Goal: Task Accomplishment & Management: Manage account settings

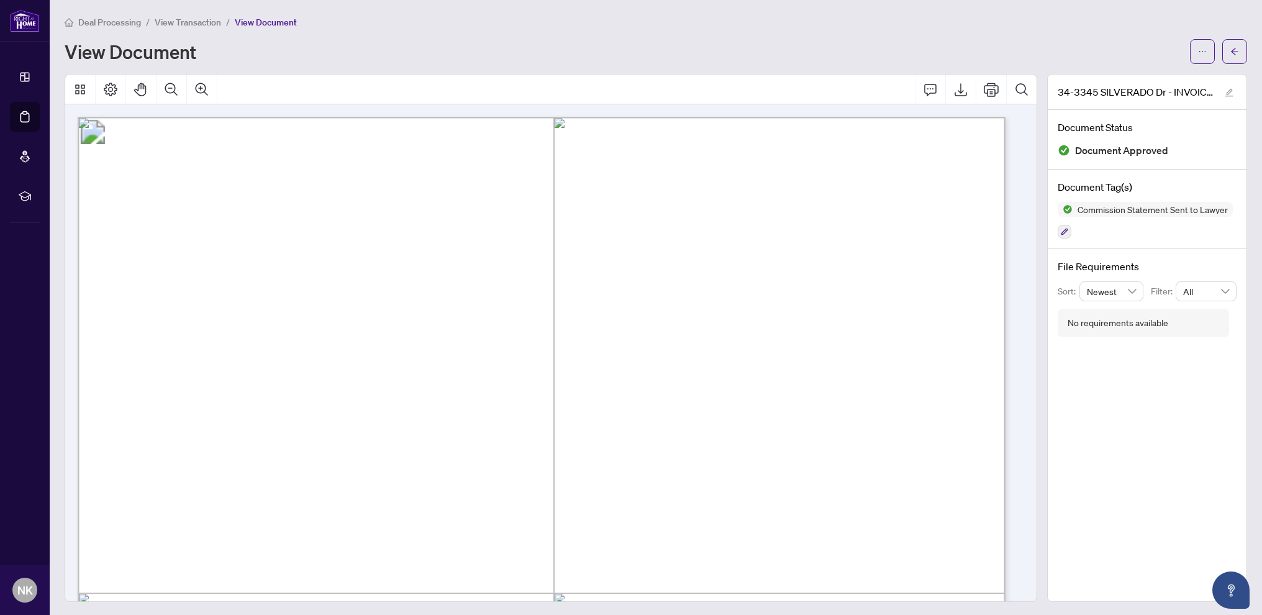
click at [115, 20] on span "Deal Processing" at bounding box center [109, 22] width 63 height 11
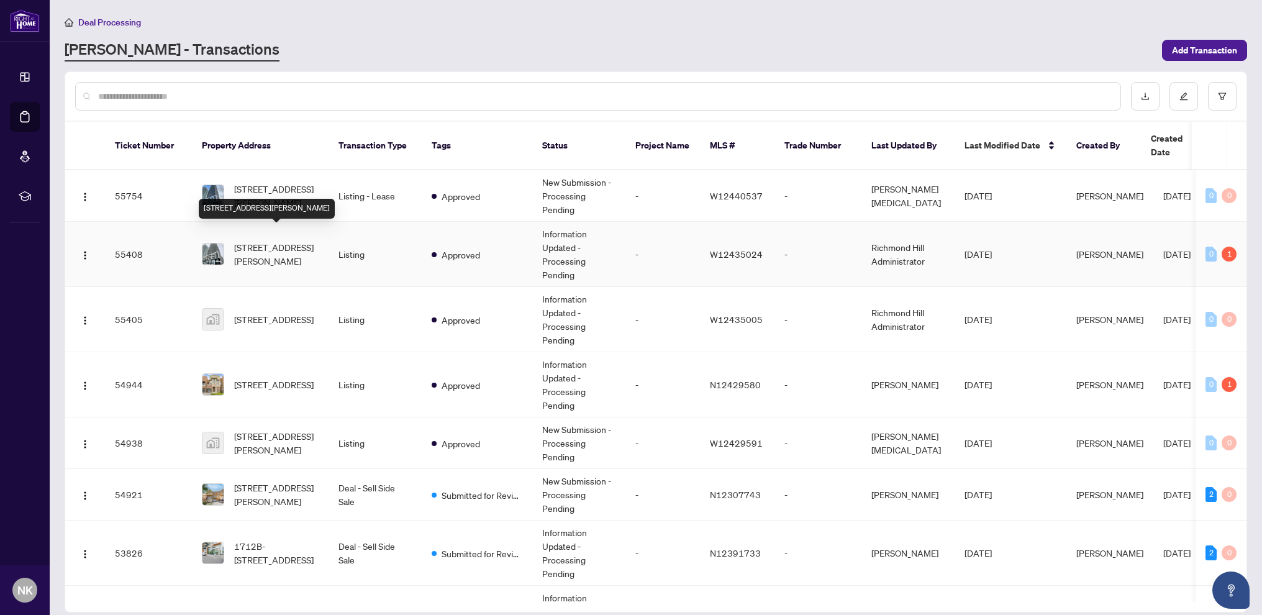
click at [268, 246] on span "[STREET_ADDRESS][PERSON_NAME]" at bounding box center [276, 253] width 84 height 27
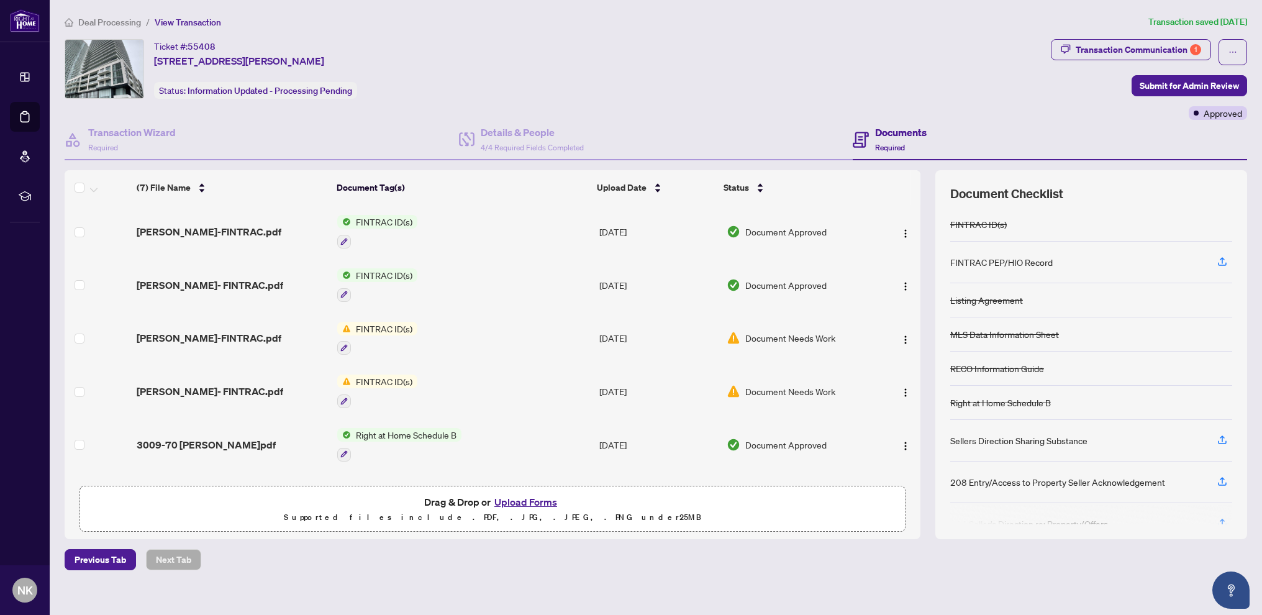
click at [112, 19] on span "Deal Processing" at bounding box center [109, 22] width 63 height 11
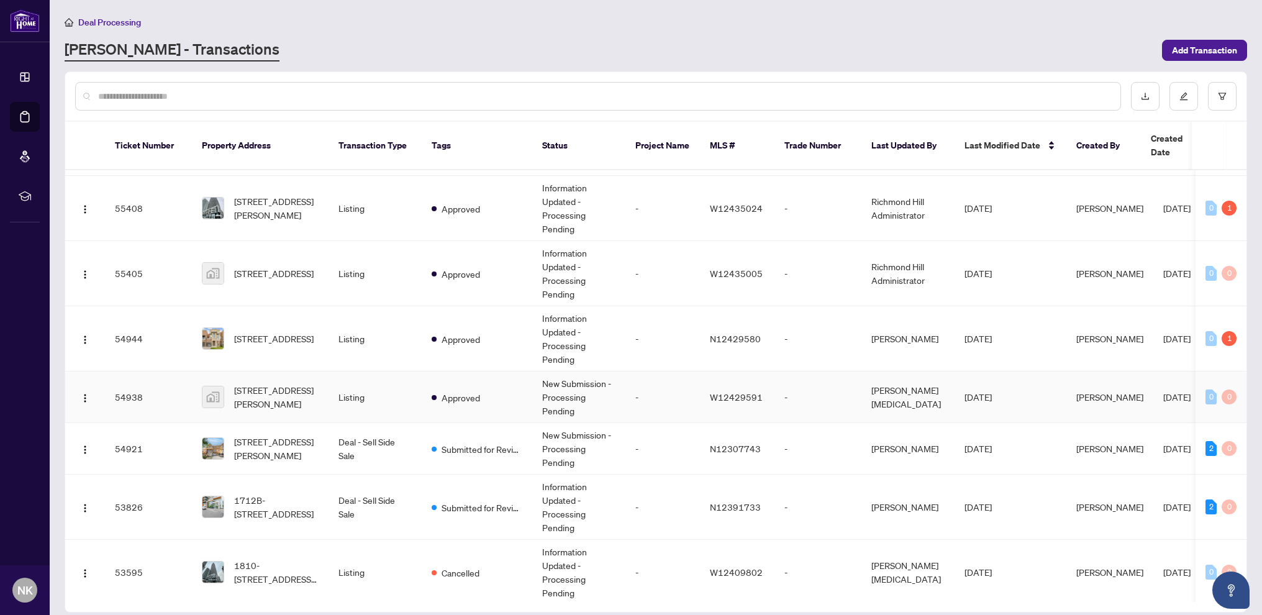
scroll to position [58, 0]
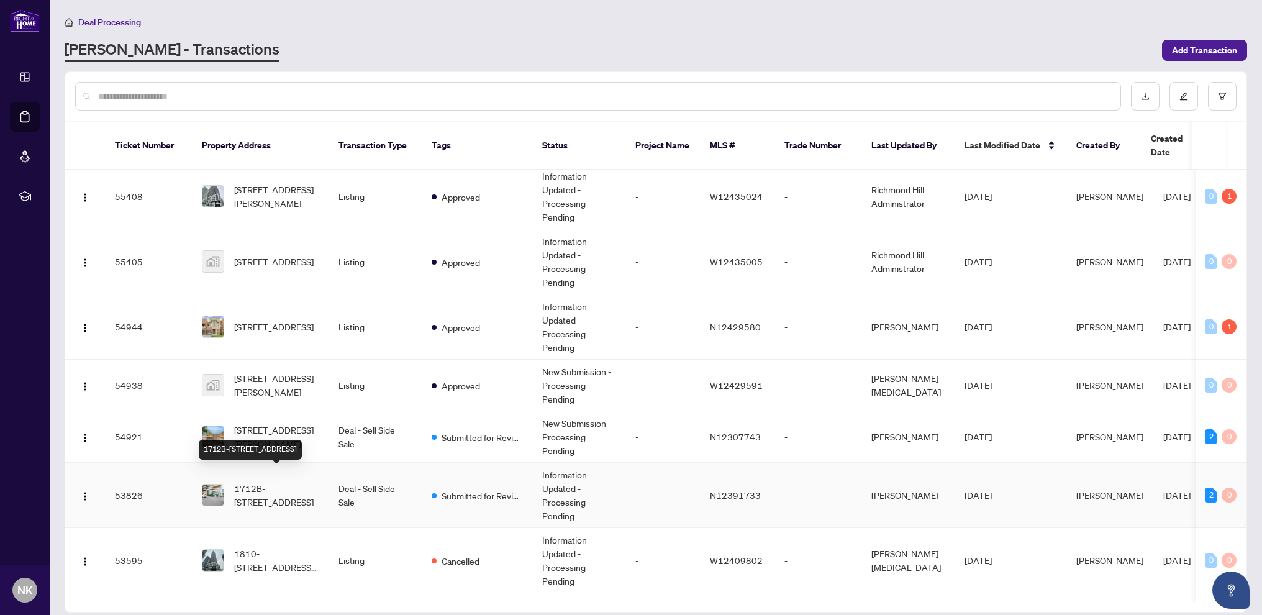
click at [290, 481] on span "1712B-[STREET_ADDRESS]" at bounding box center [276, 494] width 84 height 27
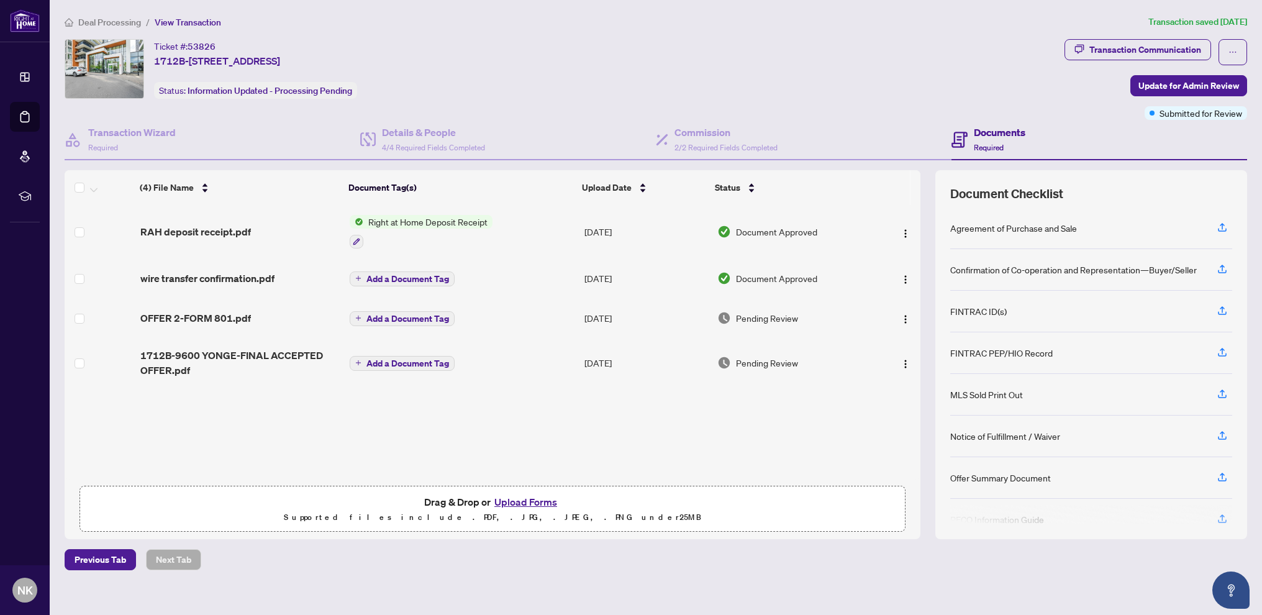
click at [119, 23] on span "Deal Processing" at bounding box center [109, 22] width 63 height 11
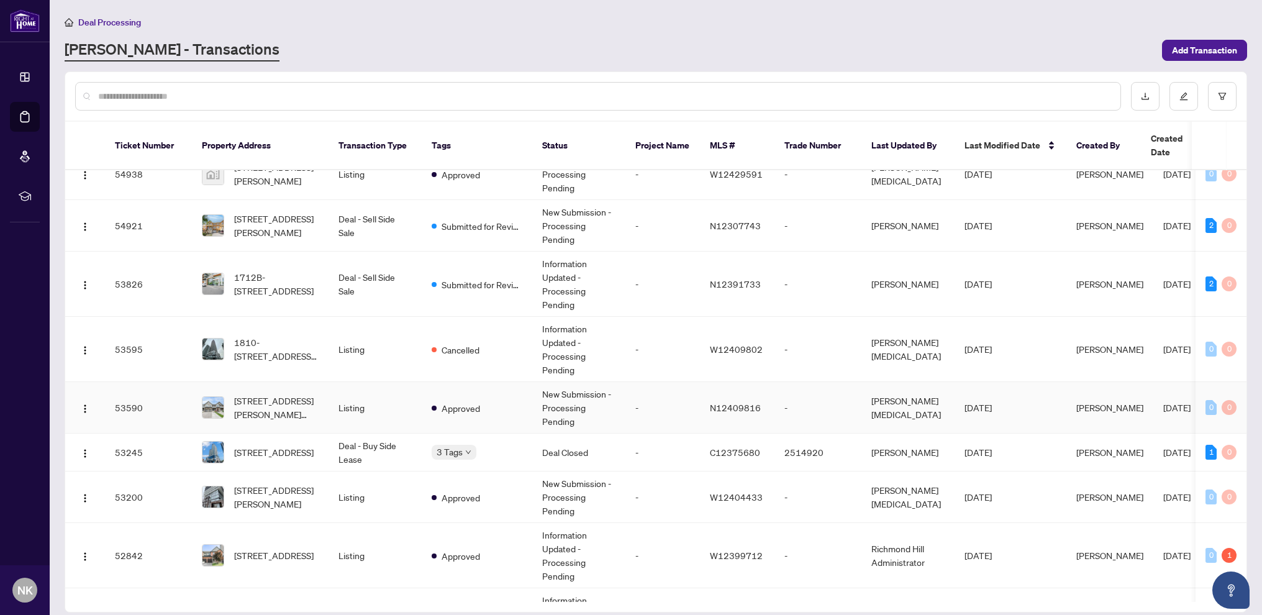
scroll to position [271, 0]
click at [282, 444] on span "[STREET_ADDRESS]" at bounding box center [274, 451] width 80 height 14
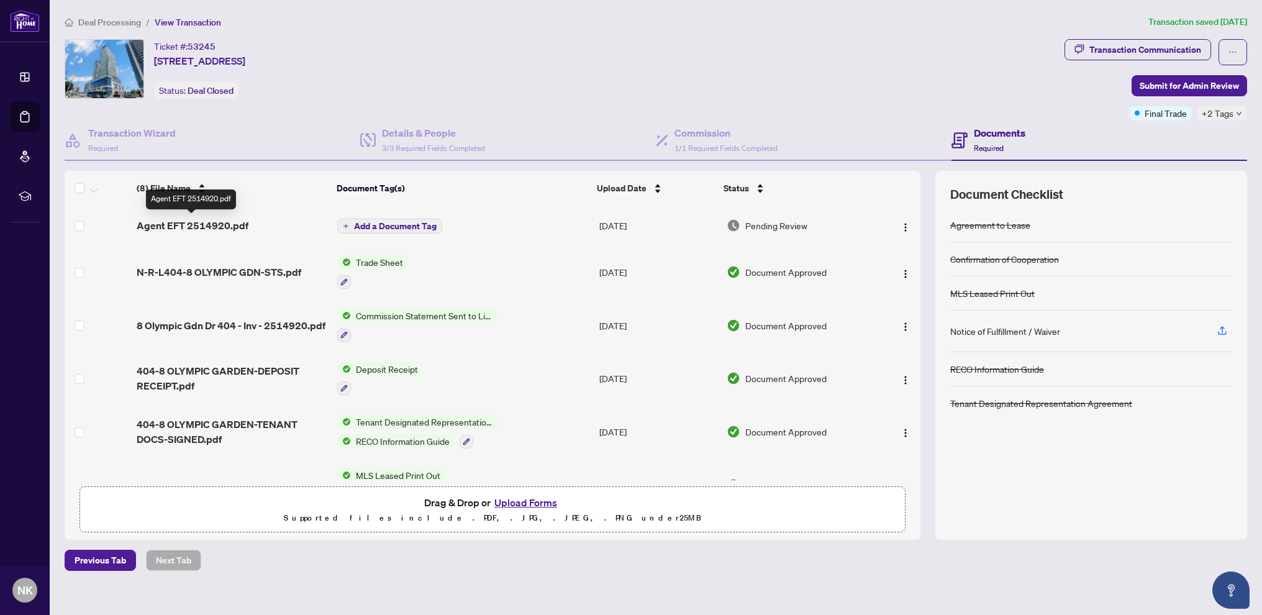
click at [215, 223] on span "Agent EFT 2514920.pdf" at bounding box center [193, 225] width 112 height 15
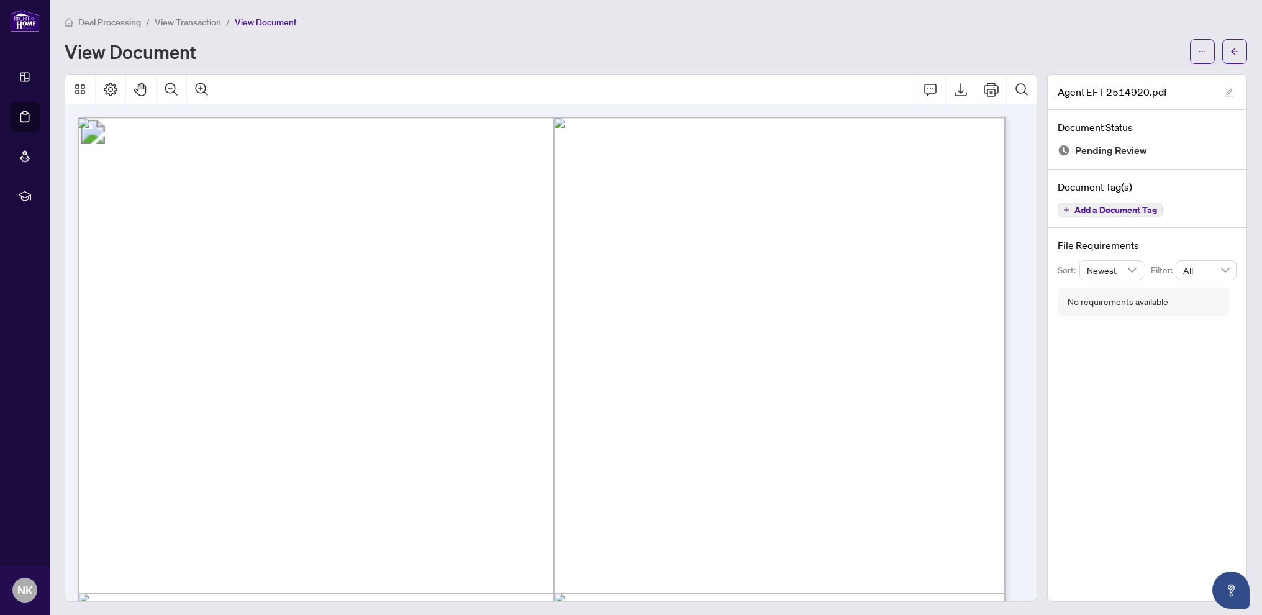
click at [105, 20] on span "Deal Processing" at bounding box center [109, 22] width 63 height 11
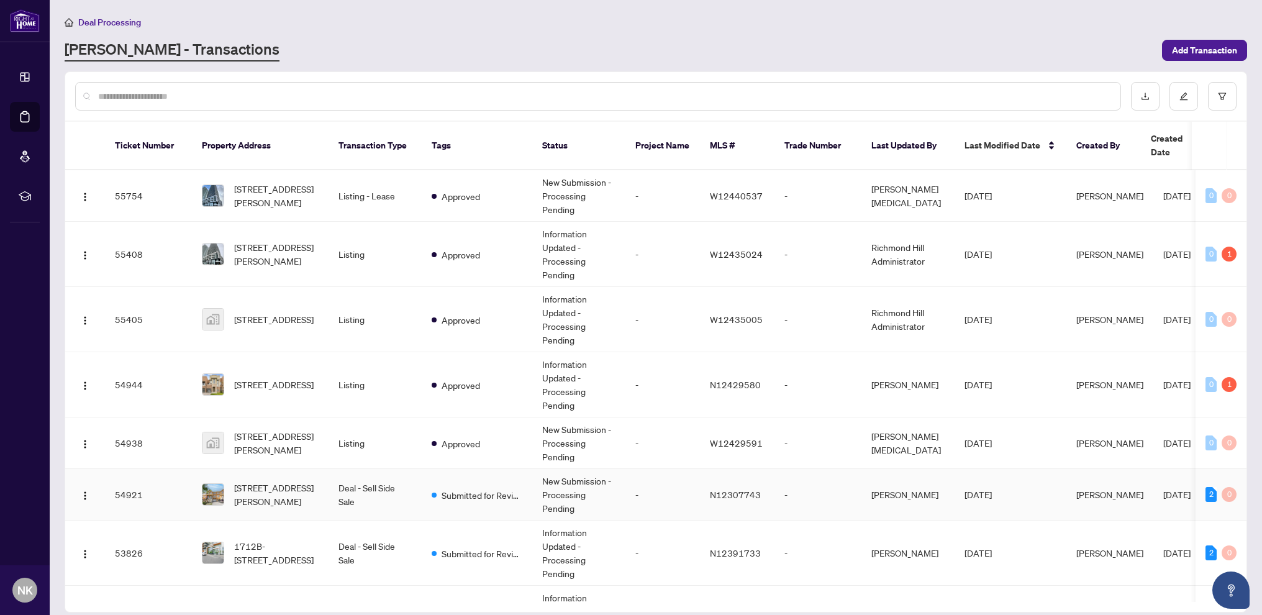
scroll to position [204, 0]
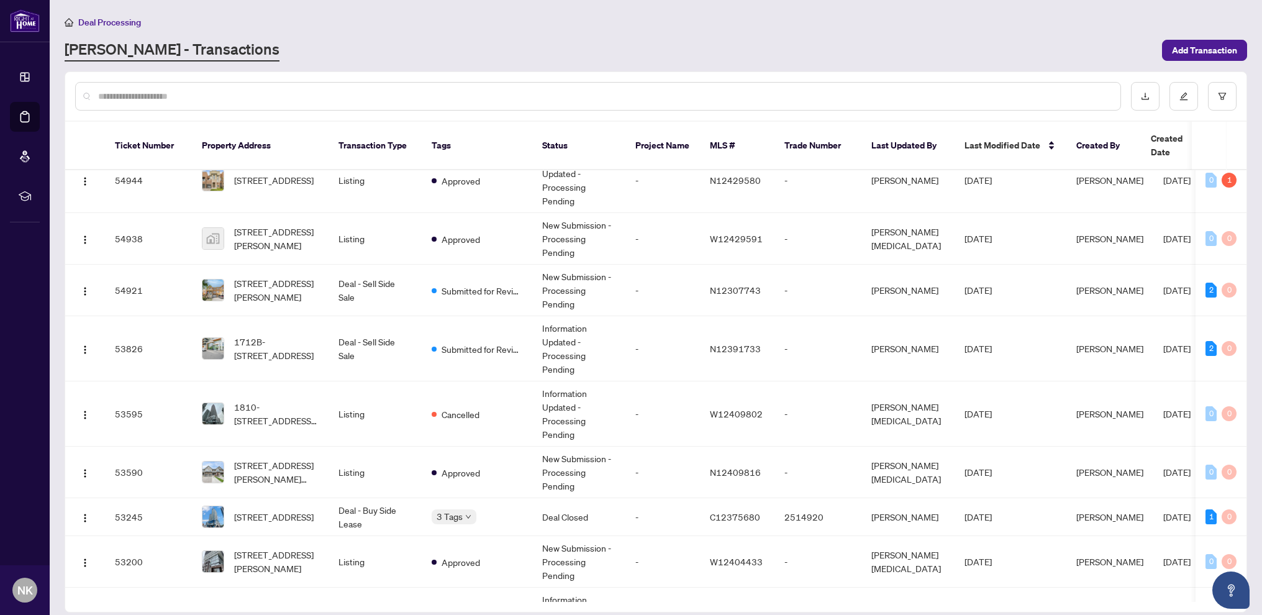
click at [141, 96] on input "text" at bounding box center [604, 96] width 1013 height 14
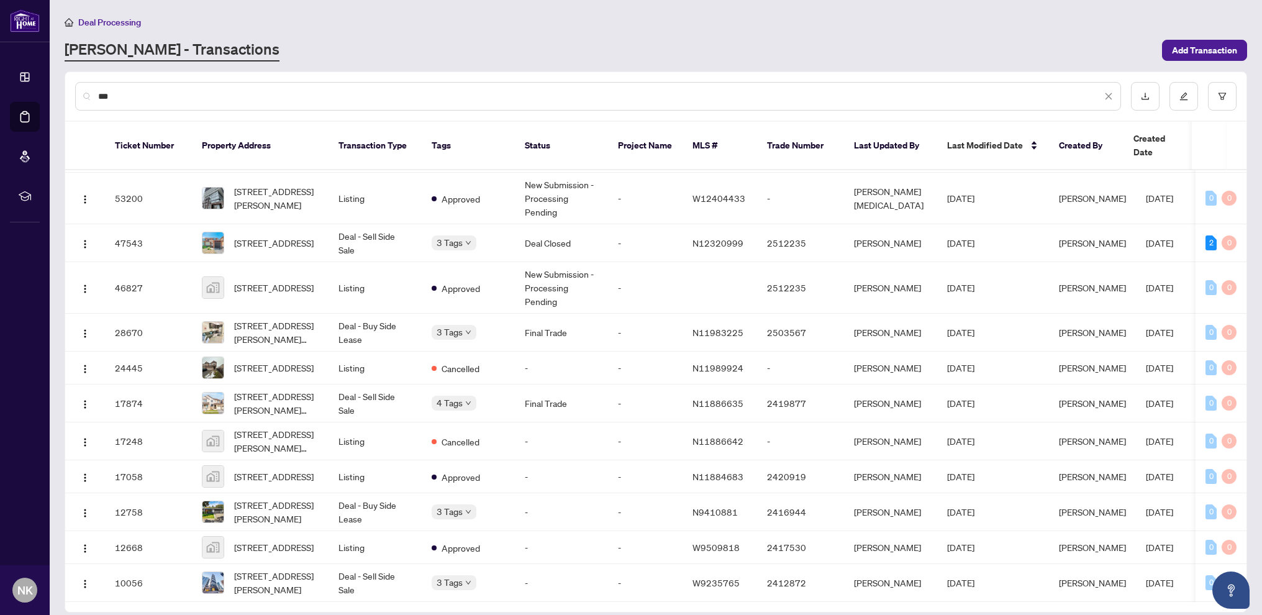
scroll to position [0, 0]
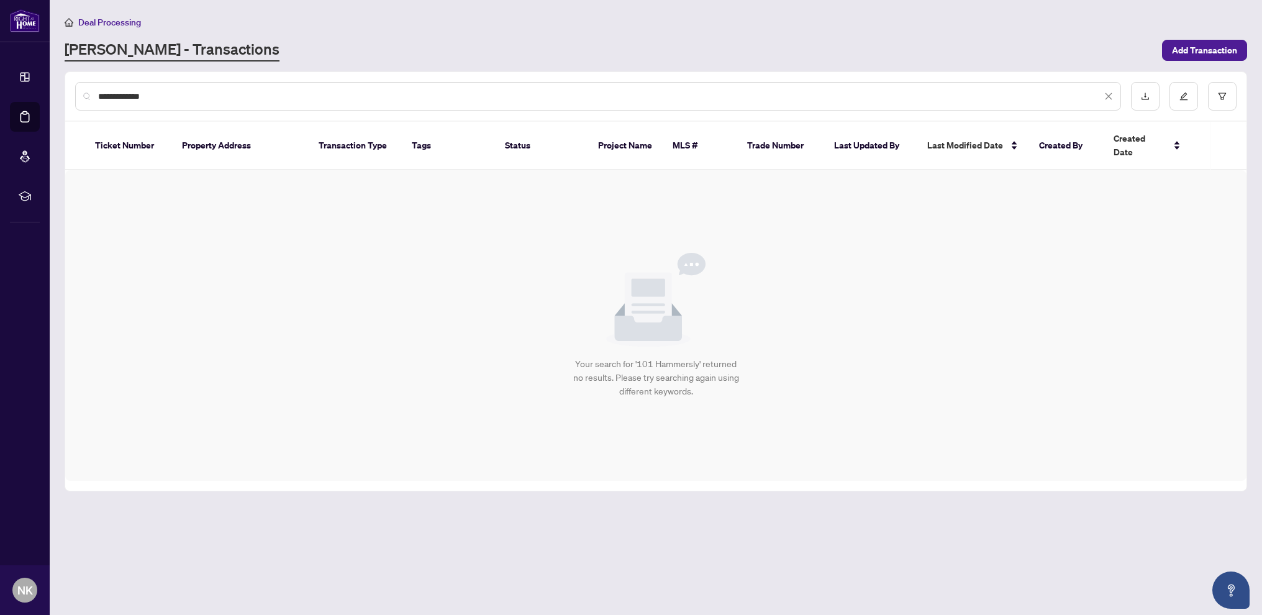
click at [158, 93] on input "**********" at bounding box center [600, 96] width 1004 height 14
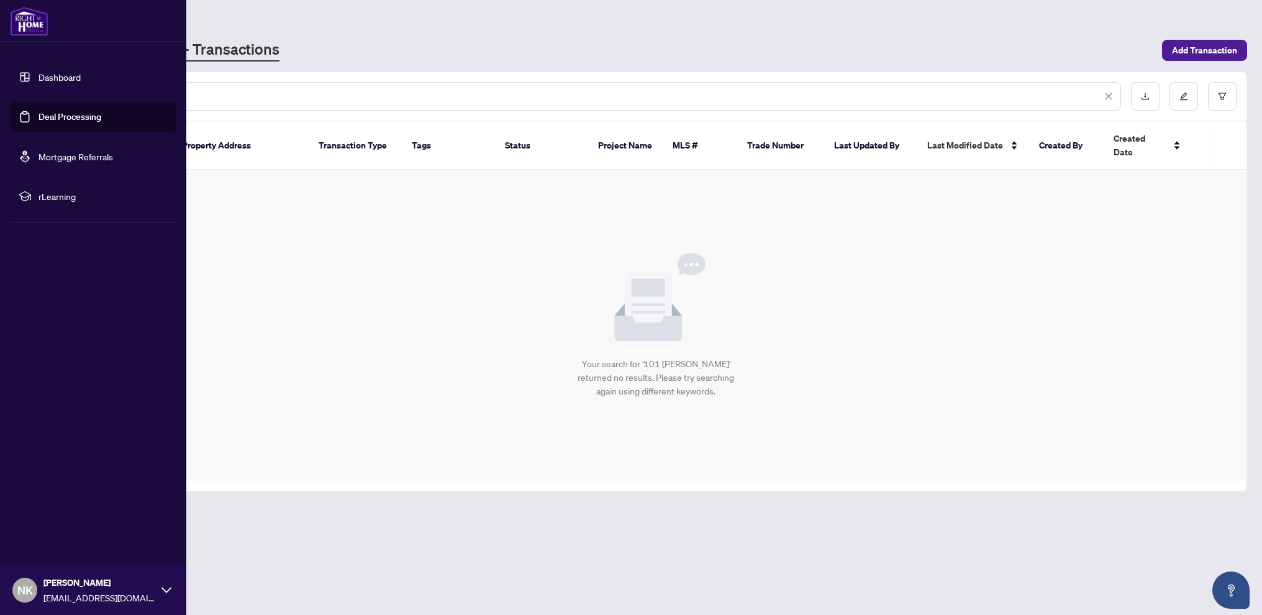
type input "********"
click at [72, 74] on link "Dashboard" at bounding box center [60, 76] width 42 height 11
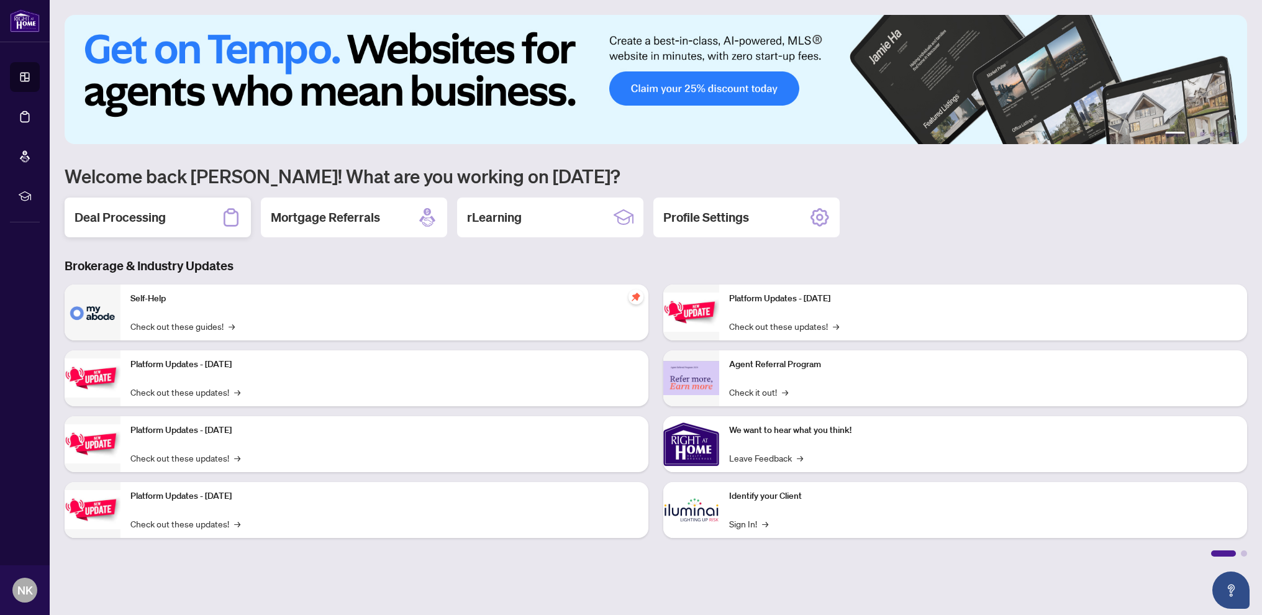
click at [138, 216] on h2 "Deal Processing" at bounding box center [120, 217] width 91 height 17
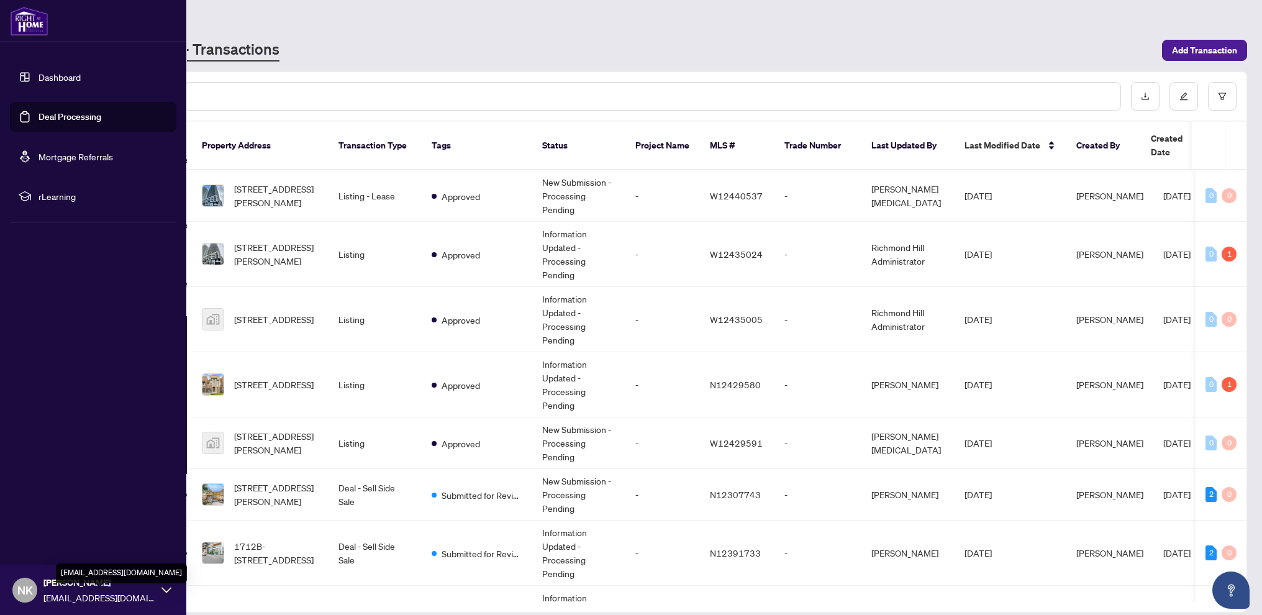
click at [106, 596] on span "[EMAIL_ADDRESS][DOMAIN_NAME]" at bounding box center [99, 598] width 112 height 14
click at [78, 515] on button "Logout" at bounding box center [93, 516] width 166 height 21
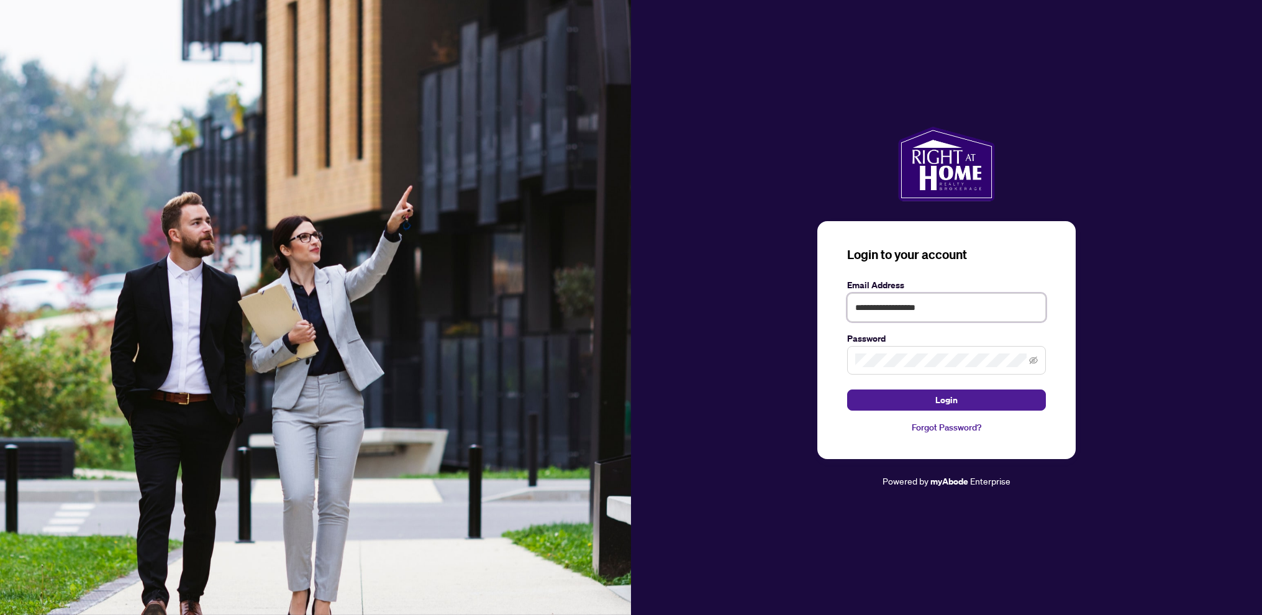
click at [996, 308] on input "**********" at bounding box center [946, 307] width 199 height 29
type input "**********"
click at [945, 406] on span "Login" at bounding box center [947, 400] width 22 height 20
